Goal: Information Seeking & Learning: Find specific fact

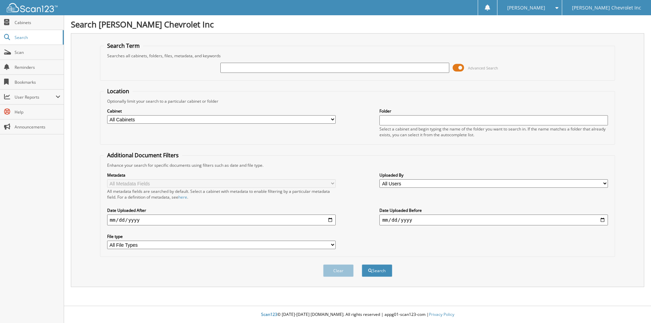
click at [385, 65] on input "text" at bounding box center [334, 68] width 229 height 10
type input "49161"
click at [372, 270] on button "Search" at bounding box center [377, 271] width 31 height 13
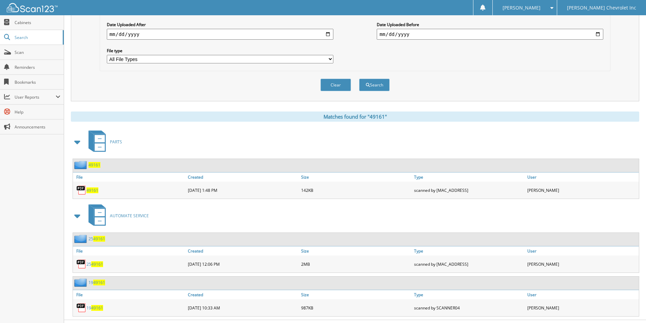
scroll to position [200, 0]
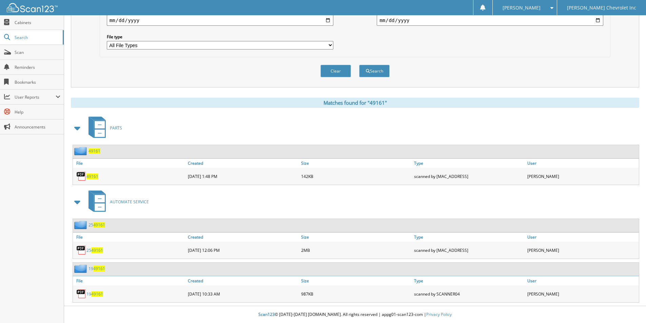
click at [92, 173] on div "49161" at bounding box center [129, 177] width 113 height 14
click at [98, 173] on div "49161" at bounding box center [129, 177] width 113 height 14
click at [81, 177] on img at bounding box center [81, 176] width 10 height 10
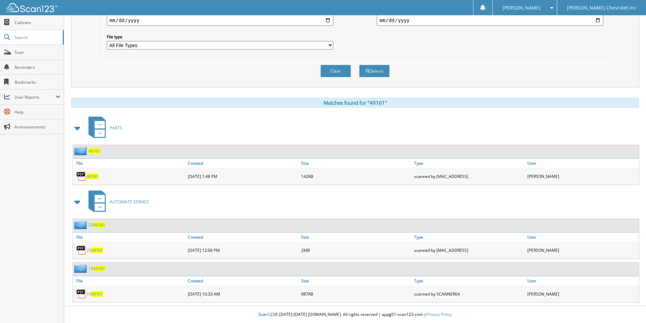
click at [81, 177] on img at bounding box center [81, 176] width 10 height 10
click at [79, 172] on img at bounding box center [81, 176] width 10 height 10
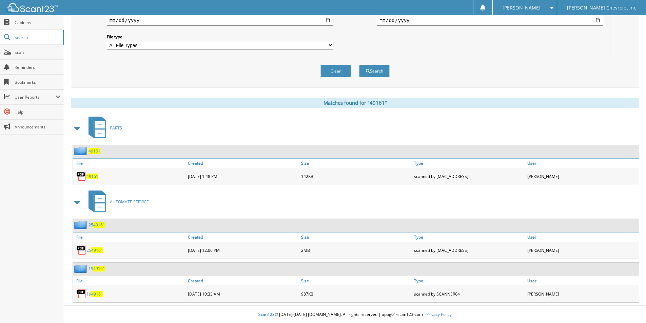
click at [79, 172] on img at bounding box center [81, 176] width 10 height 10
click at [124, 160] on link "File" at bounding box center [129, 163] width 113 height 9
click at [131, 167] on link "File" at bounding box center [129, 163] width 113 height 9
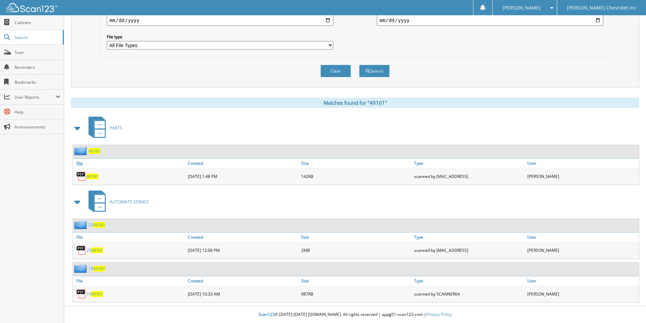
click at [131, 167] on link "File" at bounding box center [129, 163] width 113 height 9
click at [252, 183] on div "04-08-2021 1:48 PM" at bounding box center [242, 177] width 113 height 14
drag, startPoint x: 252, startPoint y: 183, endPoint x: 249, endPoint y: 179, distance: 5.5
click at [251, 181] on div "04-08-2021 1:48 PM" at bounding box center [242, 177] width 113 height 14
click at [245, 176] on div "04-08-2021 1:48 PM" at bounding box center [242, 177] width 113 height 14
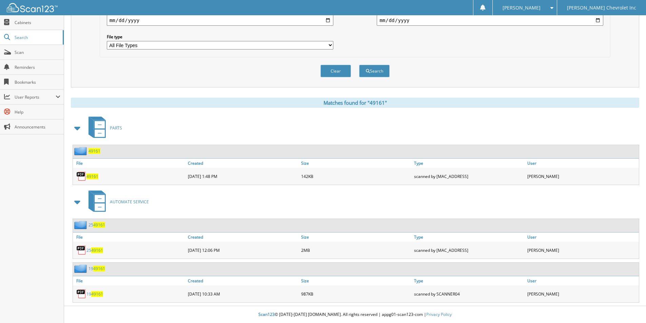
drag, startPoint x: 245, startPoint y: 176, endPoint x: 187, endPoint y: 158, distance: 61.4
click at [245, 175] on div "04-08-2021 1:48 PM" at bounding box center [242, 177] width 113 height 14
click at [92, 151] on span "49161" at bounding box center [95, 151] width 12 height 6
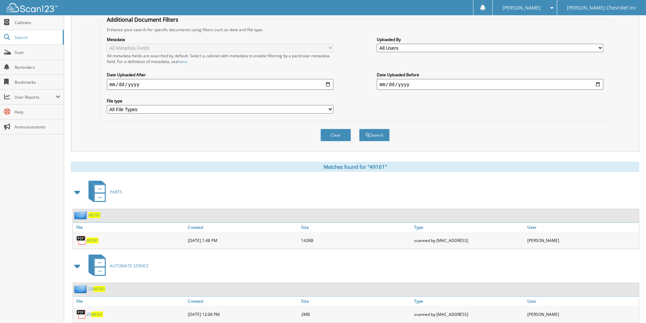
scroll to position [200, 0]
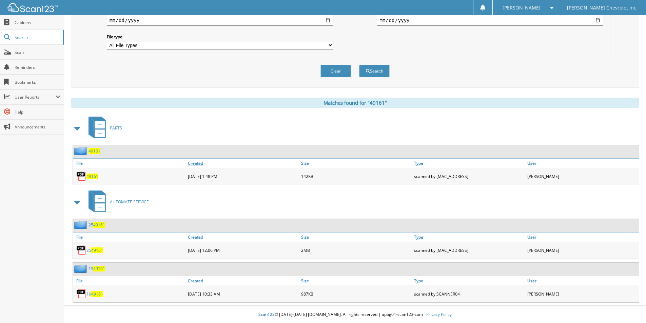
click at [196, 161] on link "Created" at bounding box center [242, 163] width 113 height 9
click at [209, 141] on div "PARTS" at bounding box center [355, 128] width 568 height 27
click at [172, 168] on div "49161 [DATE] 1:48 PM 142KB" at bounding box center [356, 176] width 566 height 17
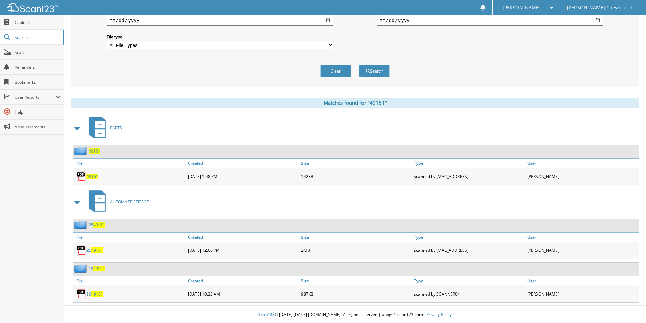
click at [81, 173] on img at bounding box center [81, 176] width 10 height 10
click at [87, 175] on span "49161" at bounding box center [92, 177] width 12 height 6
click at [343, 72] on button "Clear" at bounding box center [336, 71] width 31 height 13
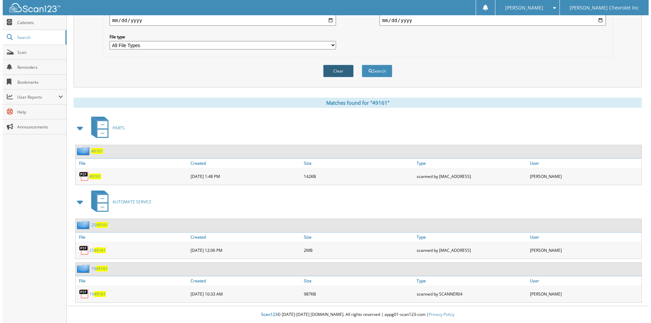
scroll to position [0, 0]
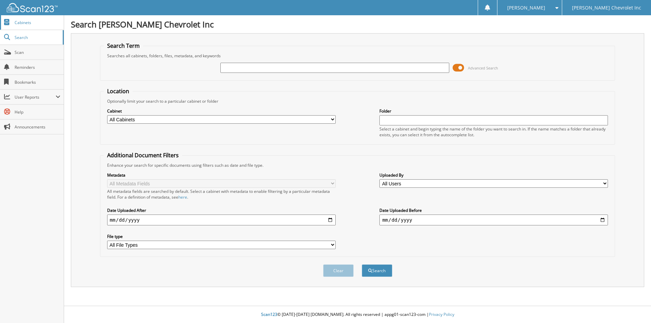
click at [38, 22] on span "Cabinets" at bounding box center [38, 23] width 46 height 6
